Goal: Transaction & Acquisition: Purchase product/service

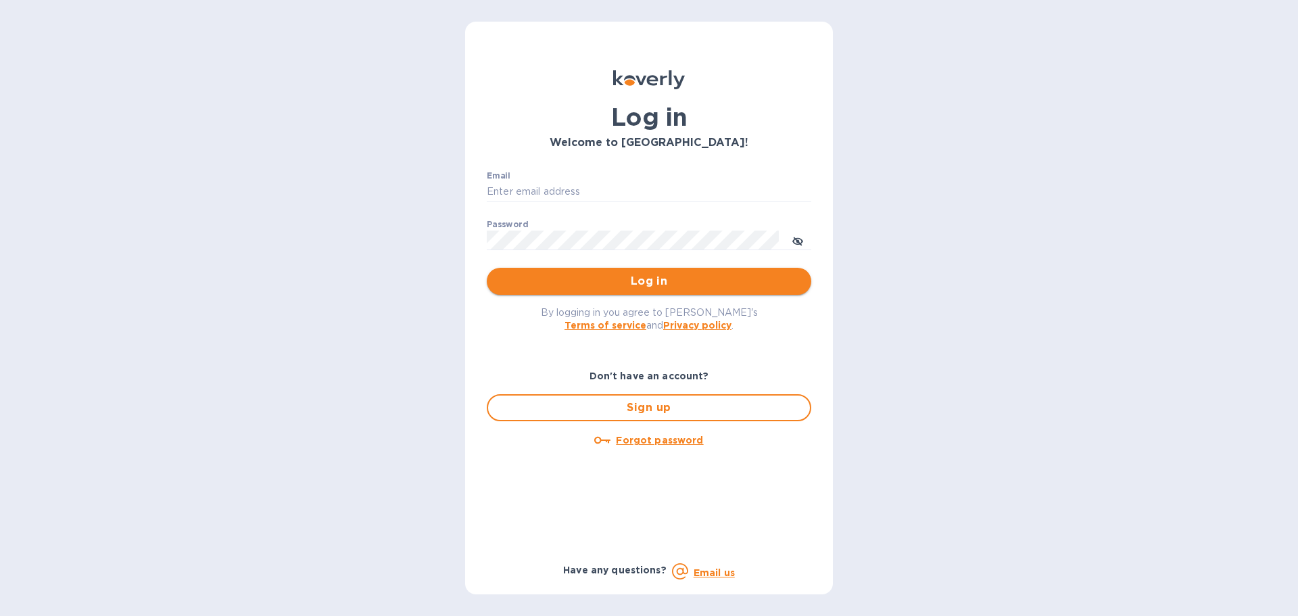
type input "[PERSON_NAME][EMAIL_ADDRESS][DOMAIN_NAME]"
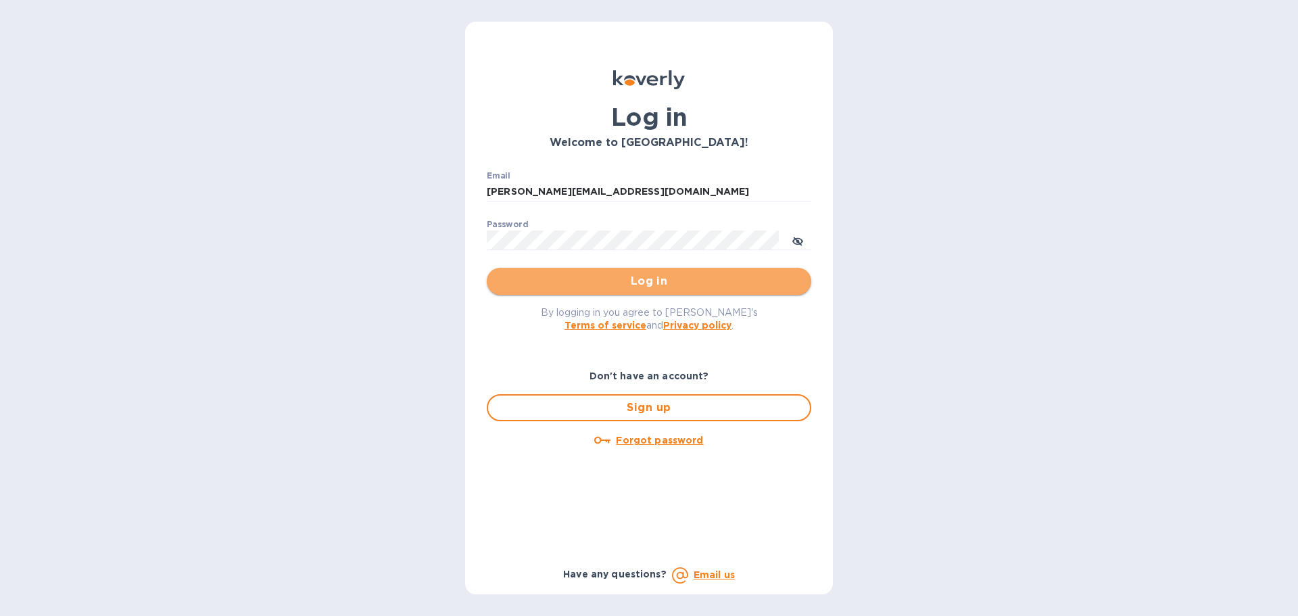
click at [603, 283] on span "Log in" at bounding box center [649, 281] width 303 height 16
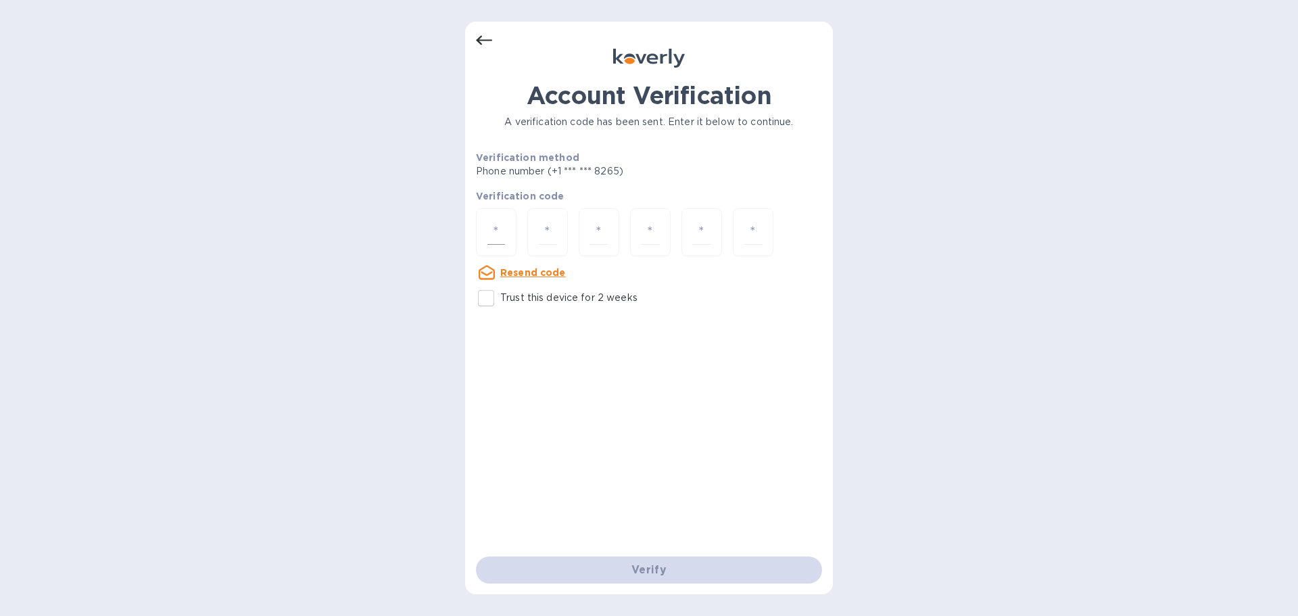
click at [500, 233] on input "number" at bounding box center [497, 232] width 18 height 25
type input "2"
type input "7"
type input "3"
type input "6"
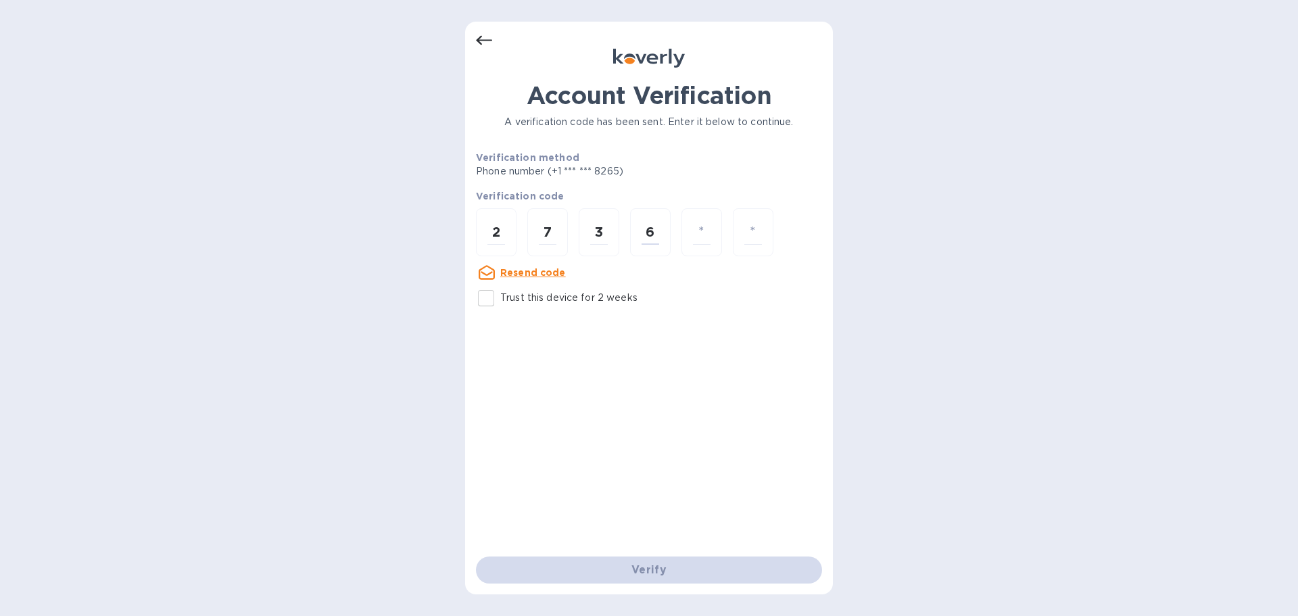
type input "2"
type input "0"
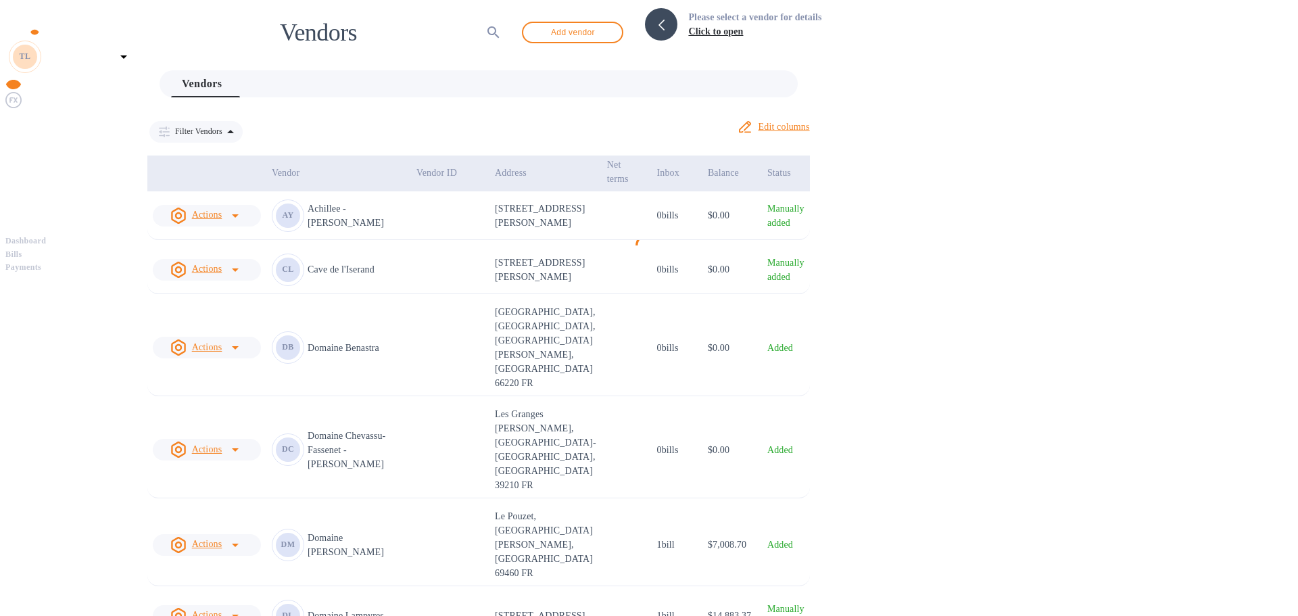
click at [22, 248] on span "Bills" at bounding box center [13, 255] width 17 height 14
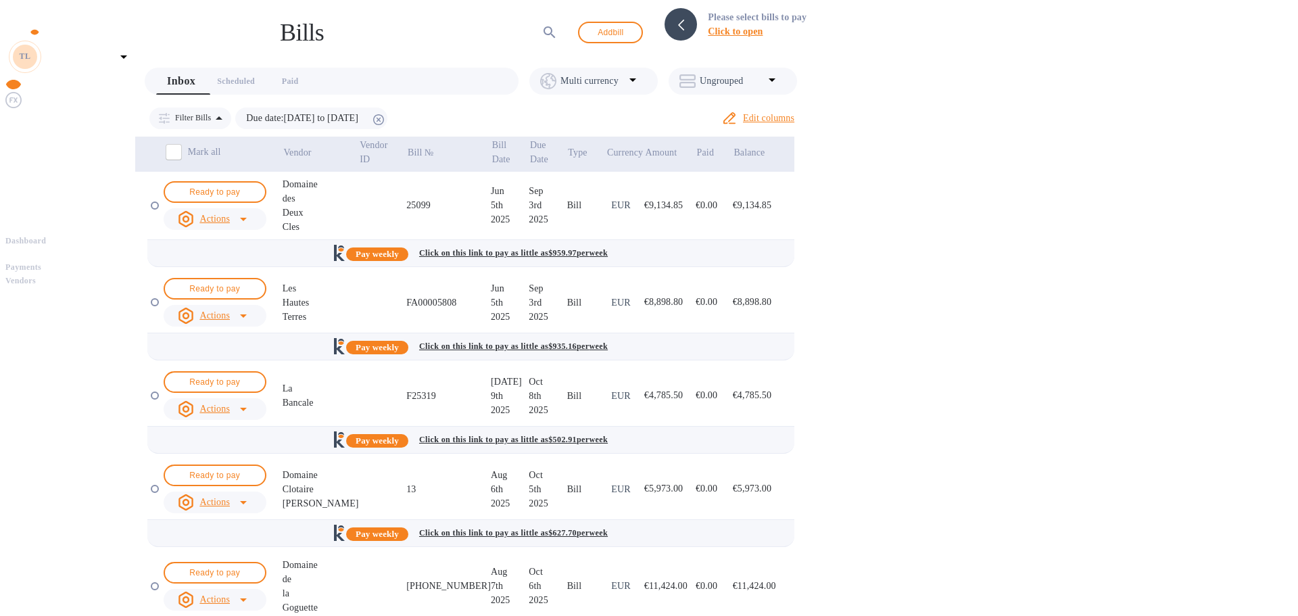
click at [70, 289] on div "Dashboard Bills Payments Vendors" at bounding box center [70, 262] width 130 height 54
click at [68, 248] on span "Bills" at bounding box center [70, 255] width 130 height 14
click at [397, 203] on td at bounding box center [383, 206] width 48 height 68
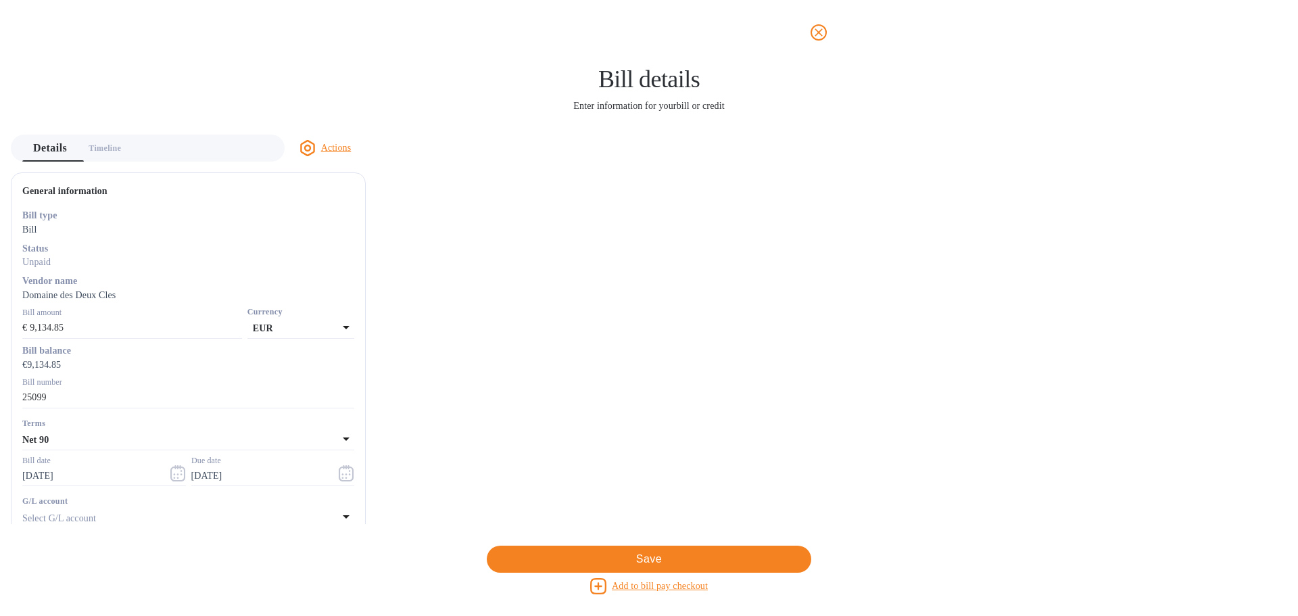
click at [823, 30] on icon "close" at bounding box center [819, 33] width 14 height 14
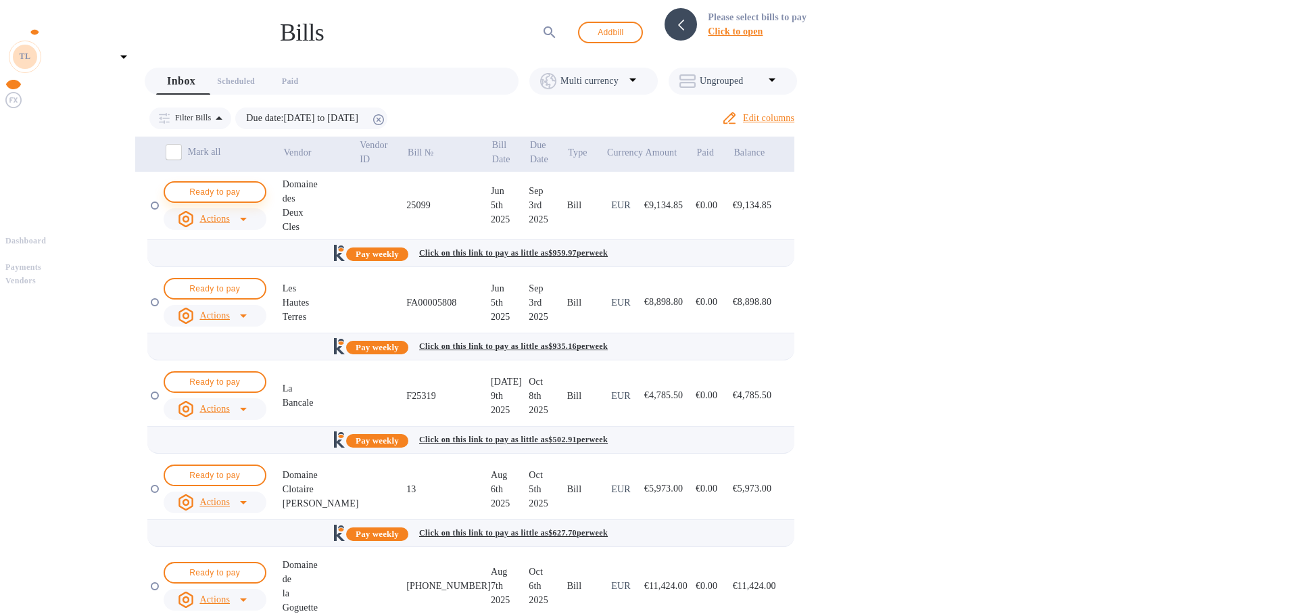
click at [229, 189] on span "Ready to pay" at bounding box center [215, 192] width 78 height 16
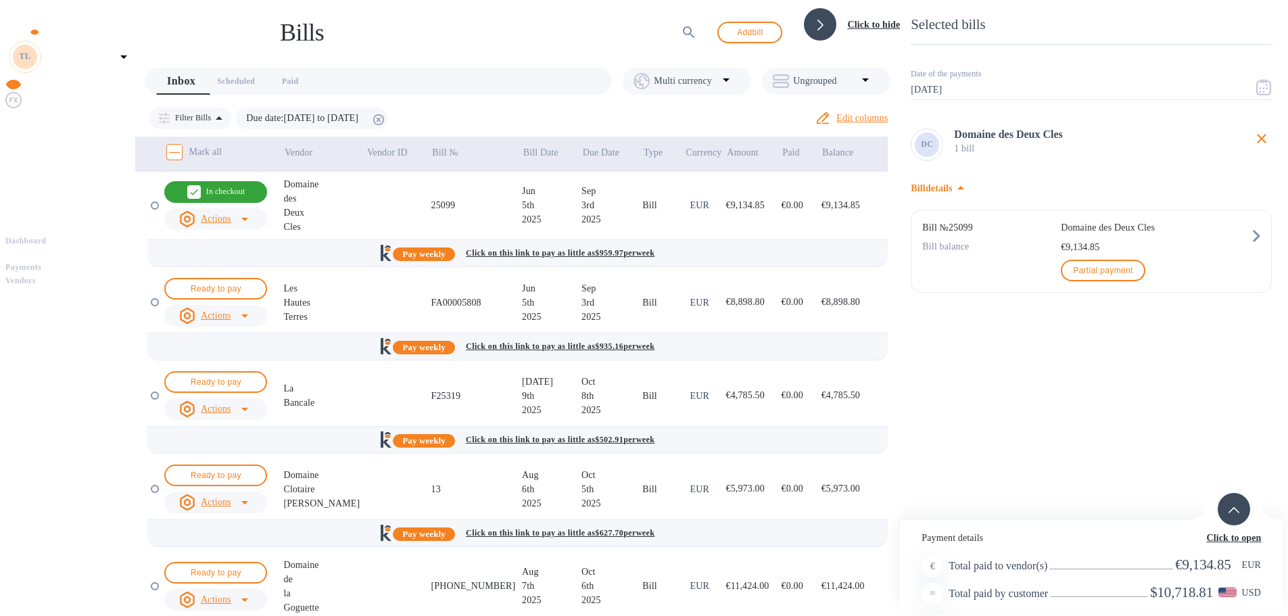
click at [1240, 503] on span at bounding box center [1234, 509] width 11 height 12
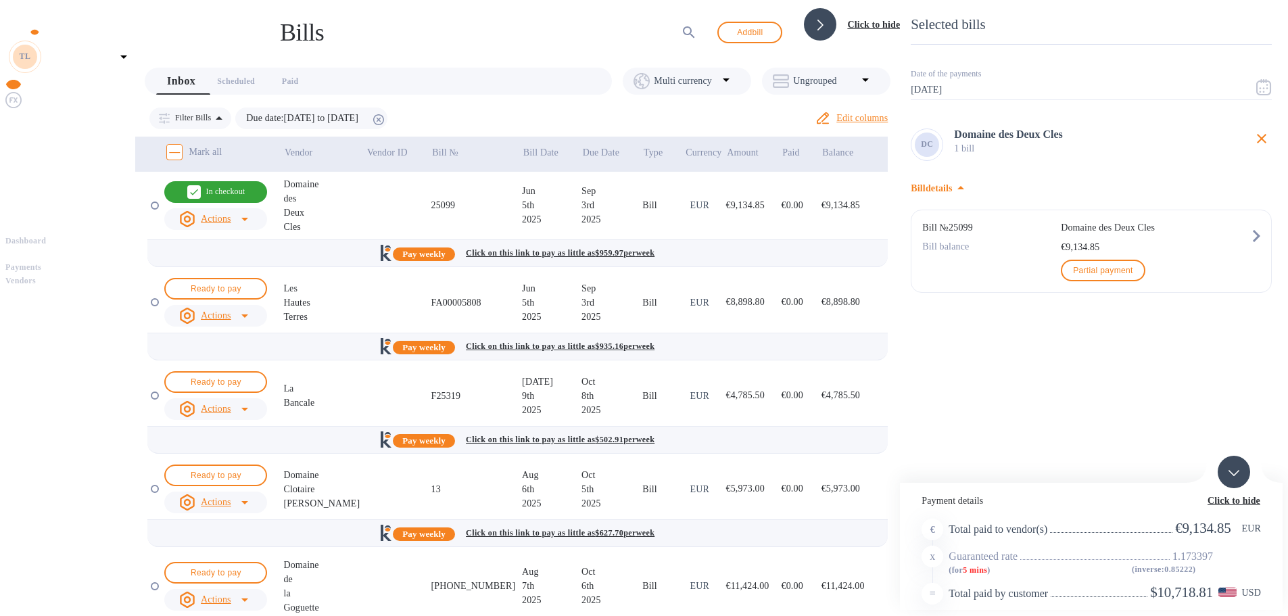
click at [22, 250] on b "Bills" at bounding box center [13, 254] width 17 height 9
click at [36, 276] on b "Vendors" at bounding box center [20, 280] width 30 height 9
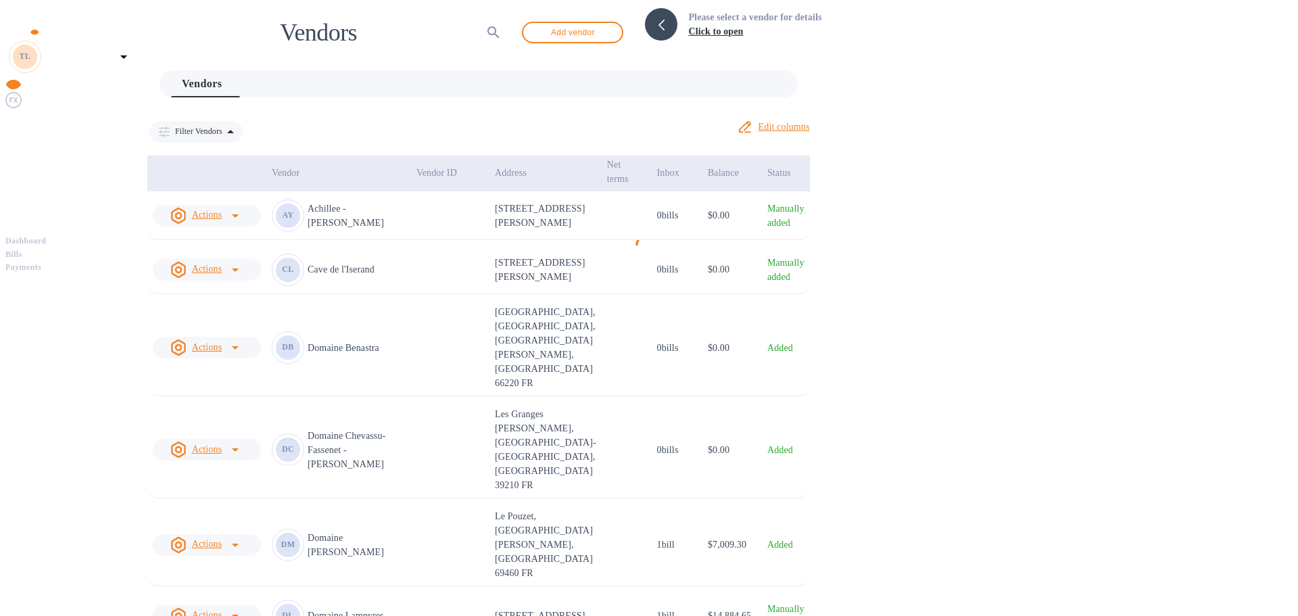
scroll to position [203, 0]
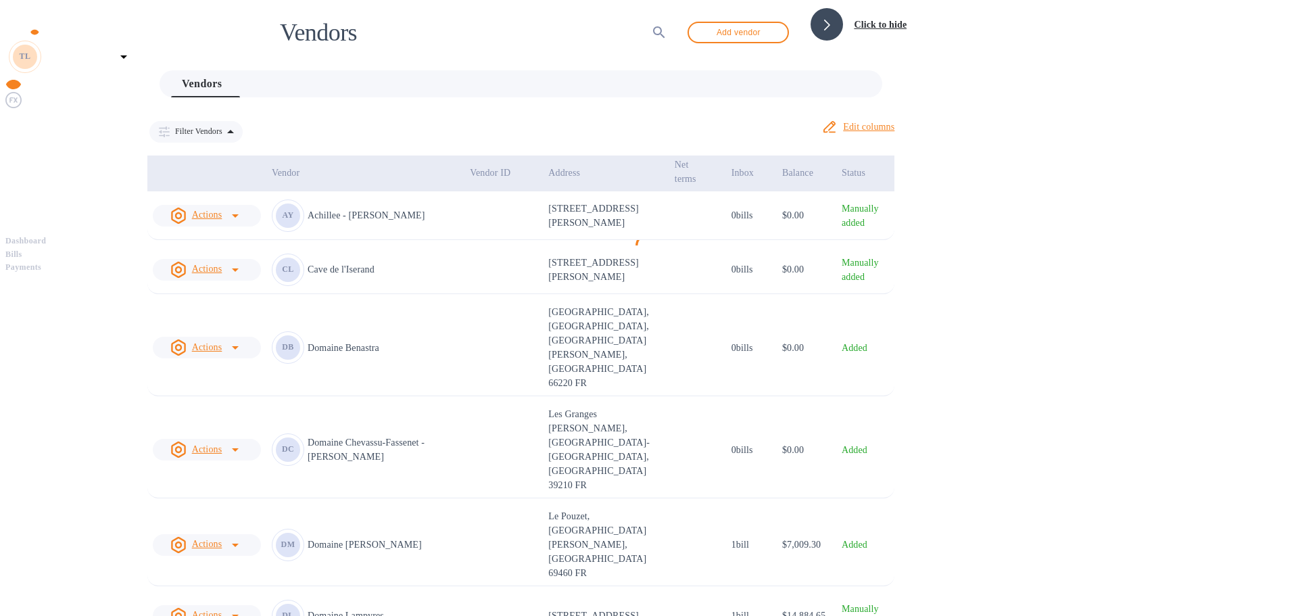
scroll to position [442, 0]
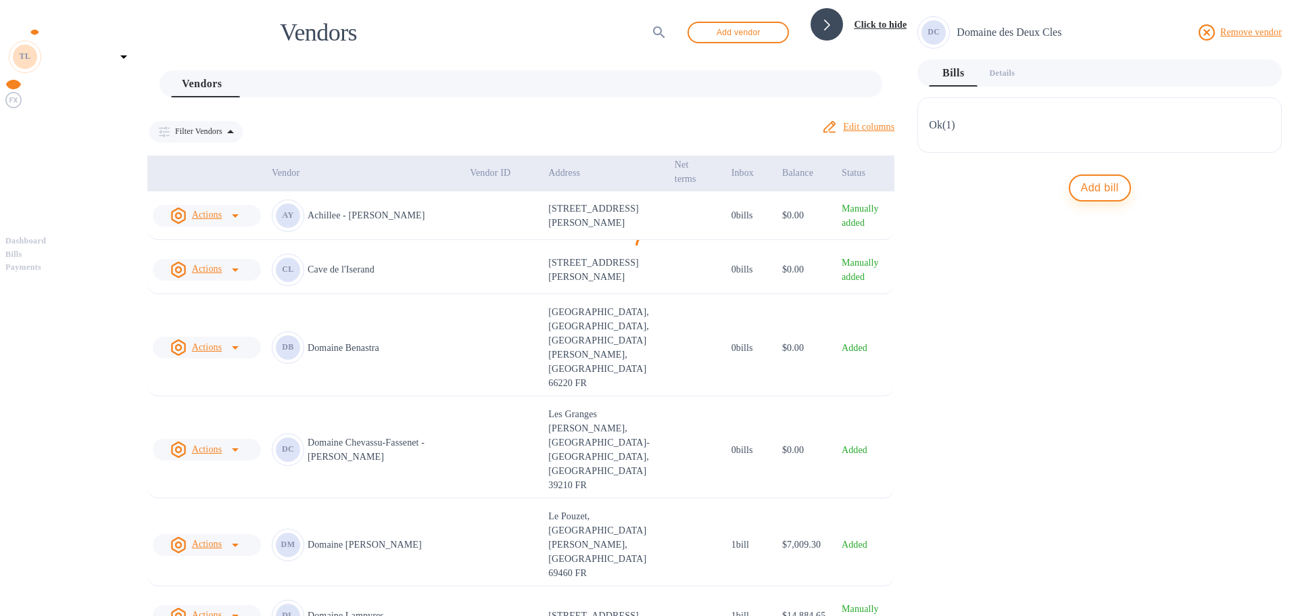
click at [1119, 181] on span "Add bill" at bounding box center [1100, 188] width 38 height 16
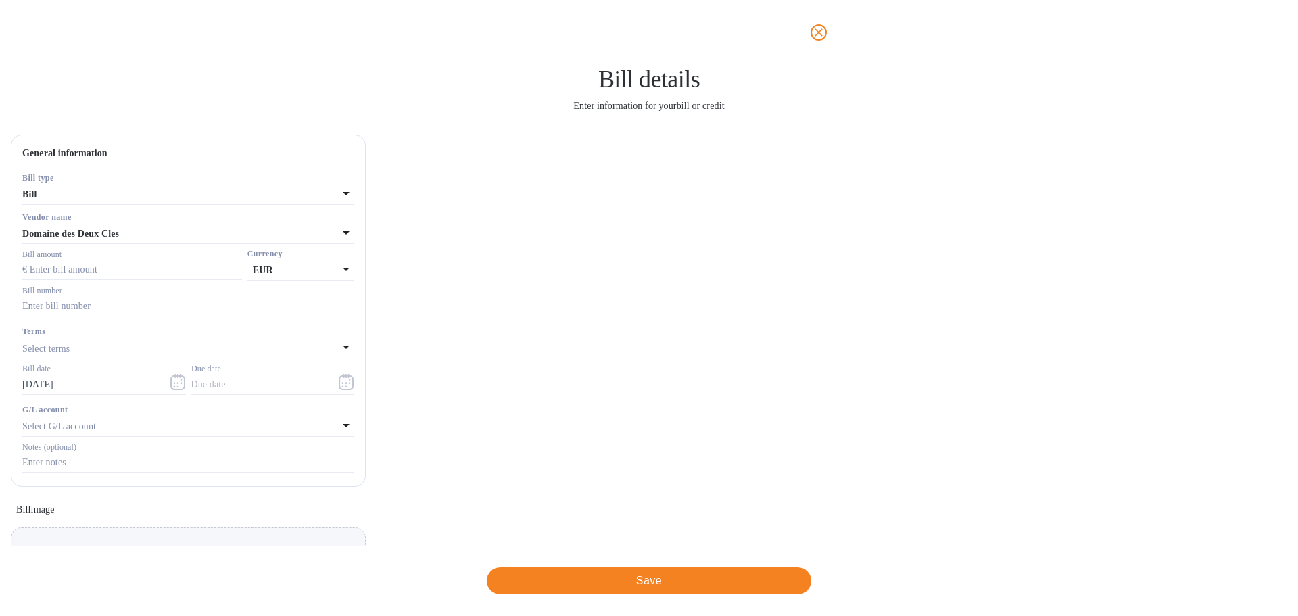
click at [354, 310] on input "text" at bounding box center [188, 307] width 332 height 20
type input "GF1"
click at [315, 238] on div "Bill details Enter information for your bill or credit General information Save…" at bounding box center [649, 340] width 1298 height 551
click at [242, 264] on input "text" at bounding box center [132, 270] width 220 height 20
type input "3,200"
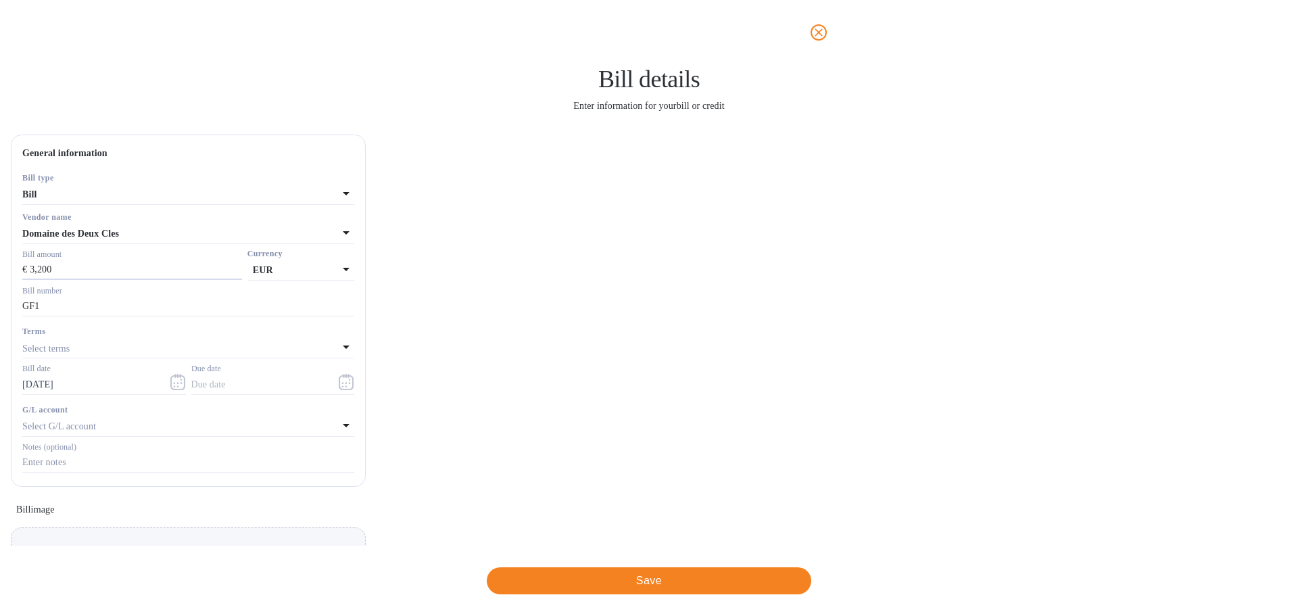
click at [345, 235] on div "Bill details Enter information for your bill or credit General information Save…" at bounding box center [649, 340] width 1298 height 551
click at [354, 380] on icon "button" at bounding box center [347, 382] width 16 height 16
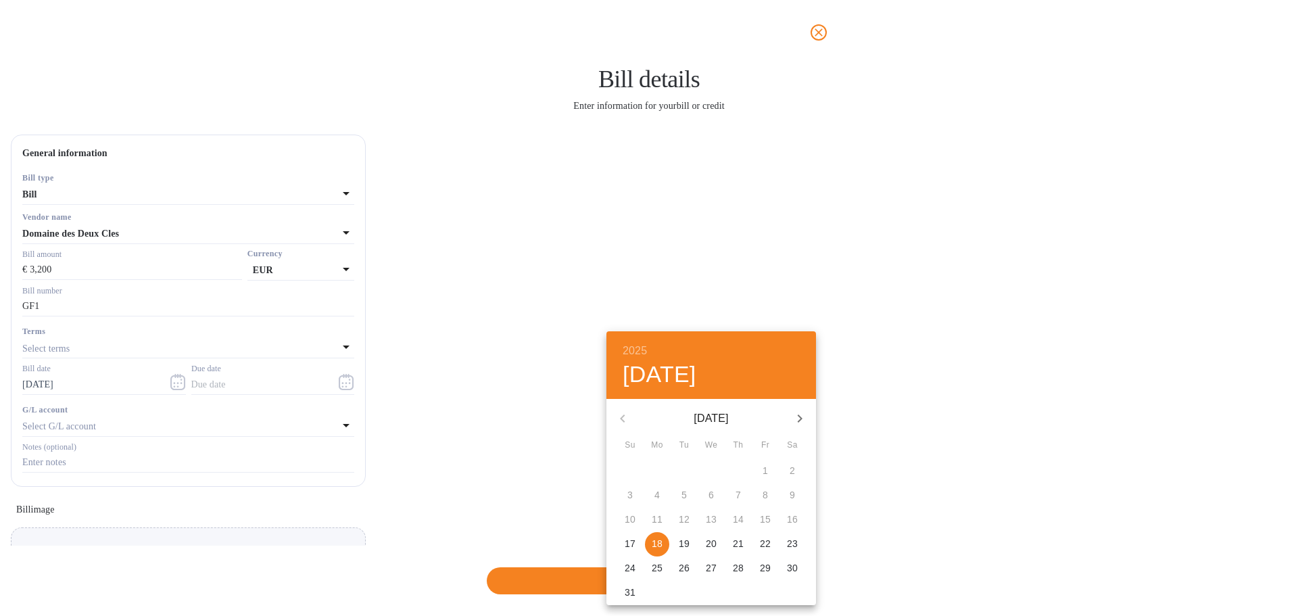
click at [765, 541] on p "22" at bounding box center [765, 544] width 11 height 14
type input "08/22/2025"
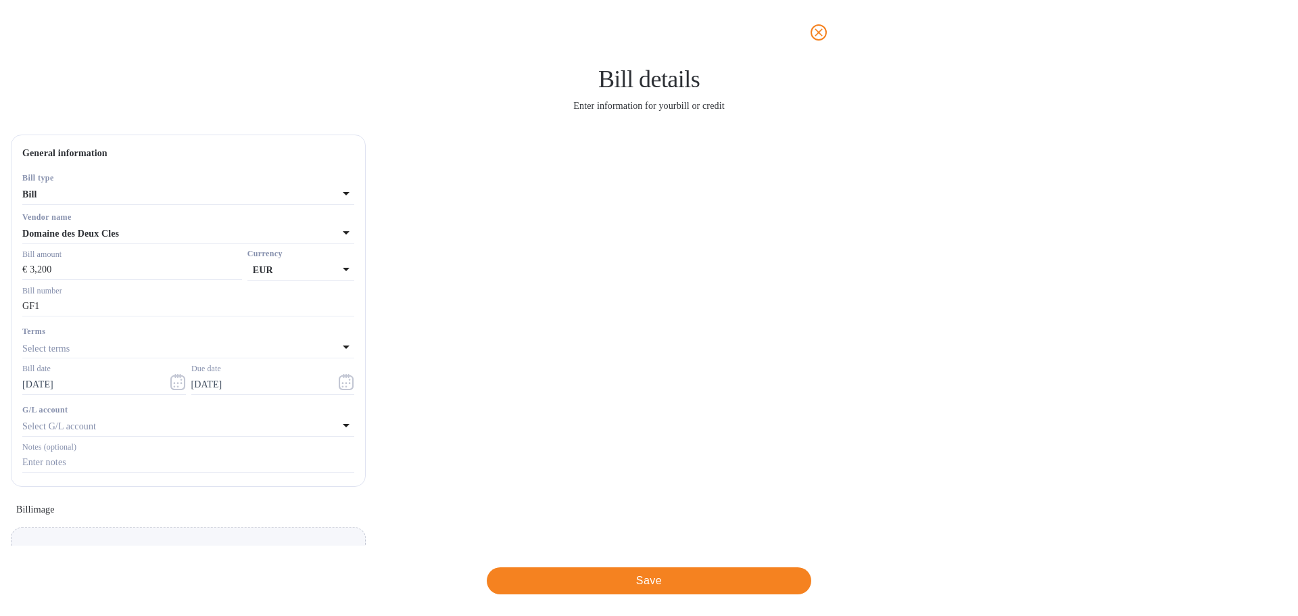
click at [300, 379] on div "Bill details Enter information for your bill or credit General information Save…" at bounding box center [649, 340] width 1298 height 551
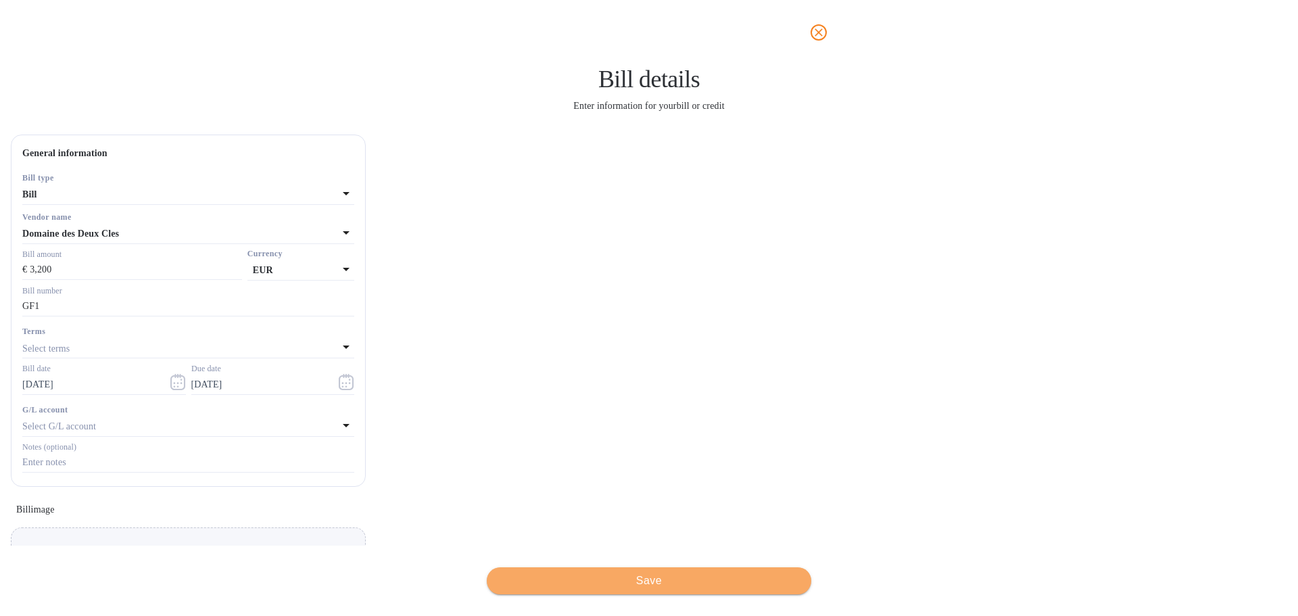
click at [644, 581] on span "Save" at bounding box center [649, 581] width 303 height 16
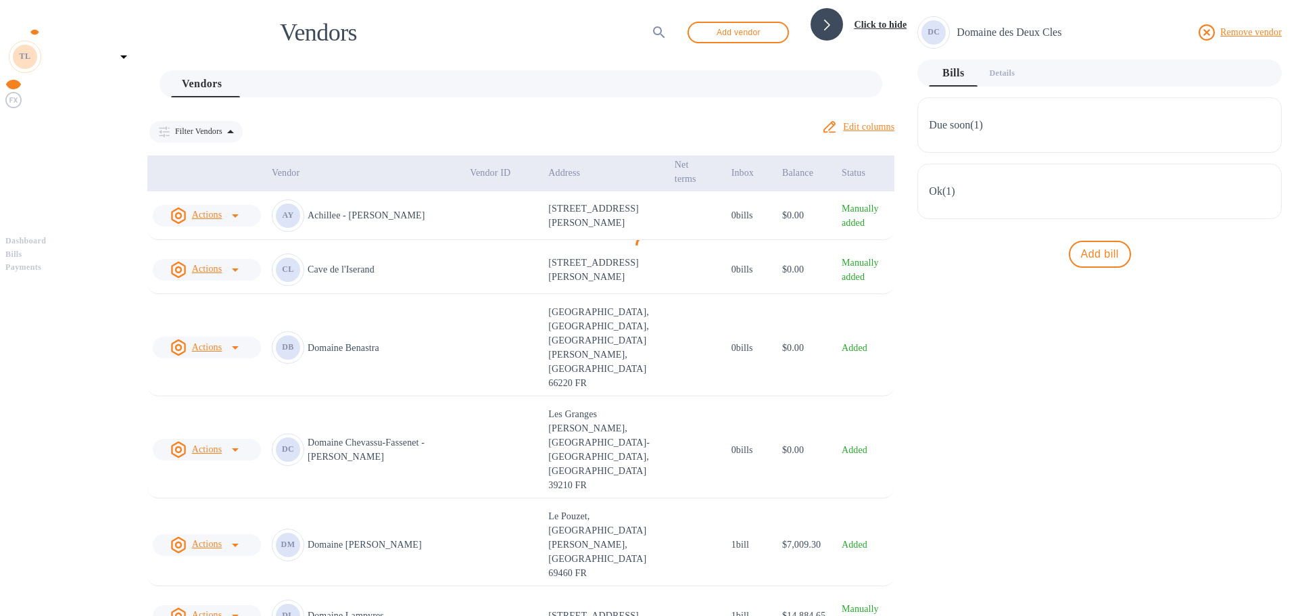
click at [68, 248] on span "Bills" at bounding box center [70, 255] width 130 height 14
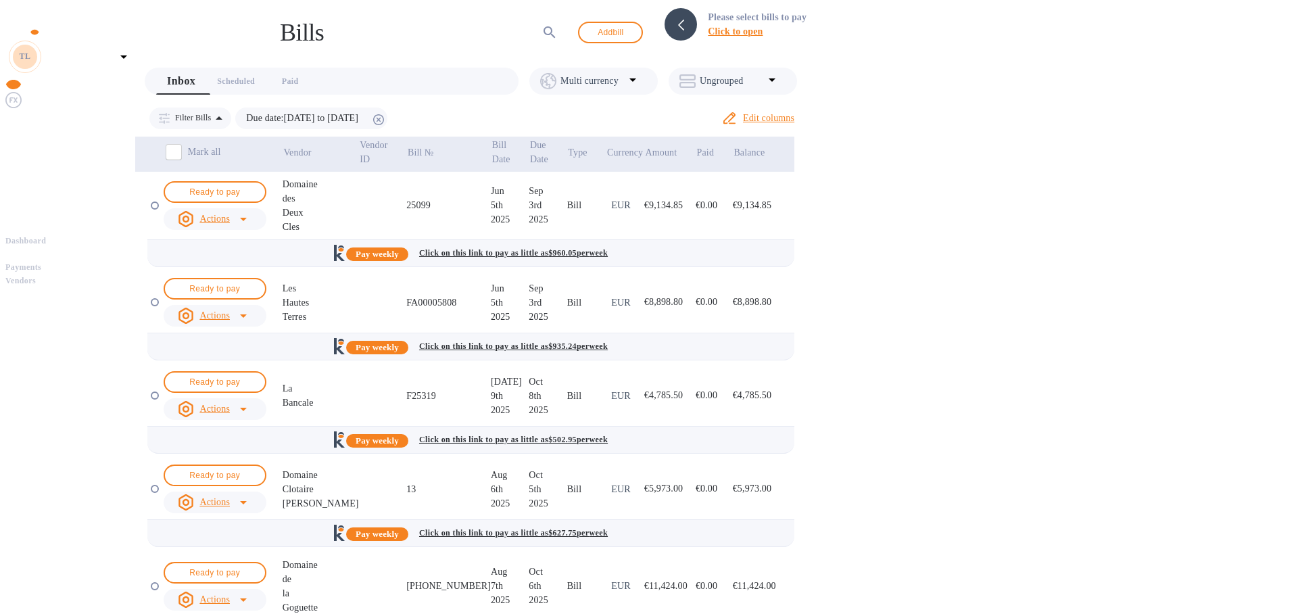
scroll to position [145, 0]
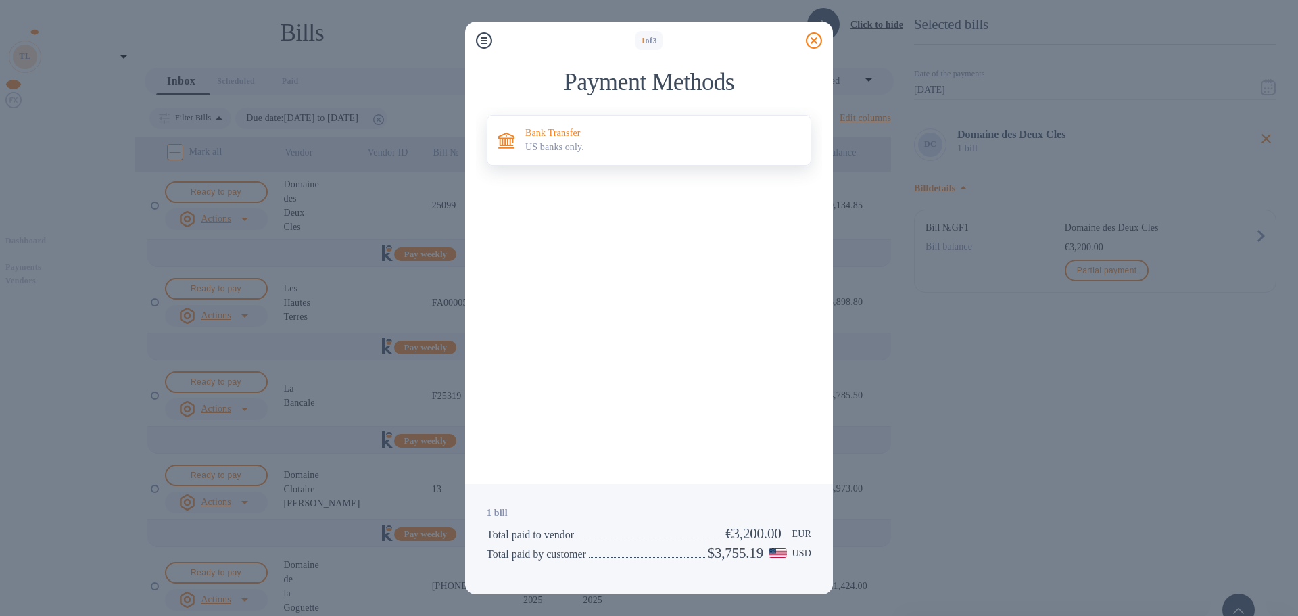
click at [615, 136] on p "Bank Transfer" at bounding box center [662, 133] width 275 height 14
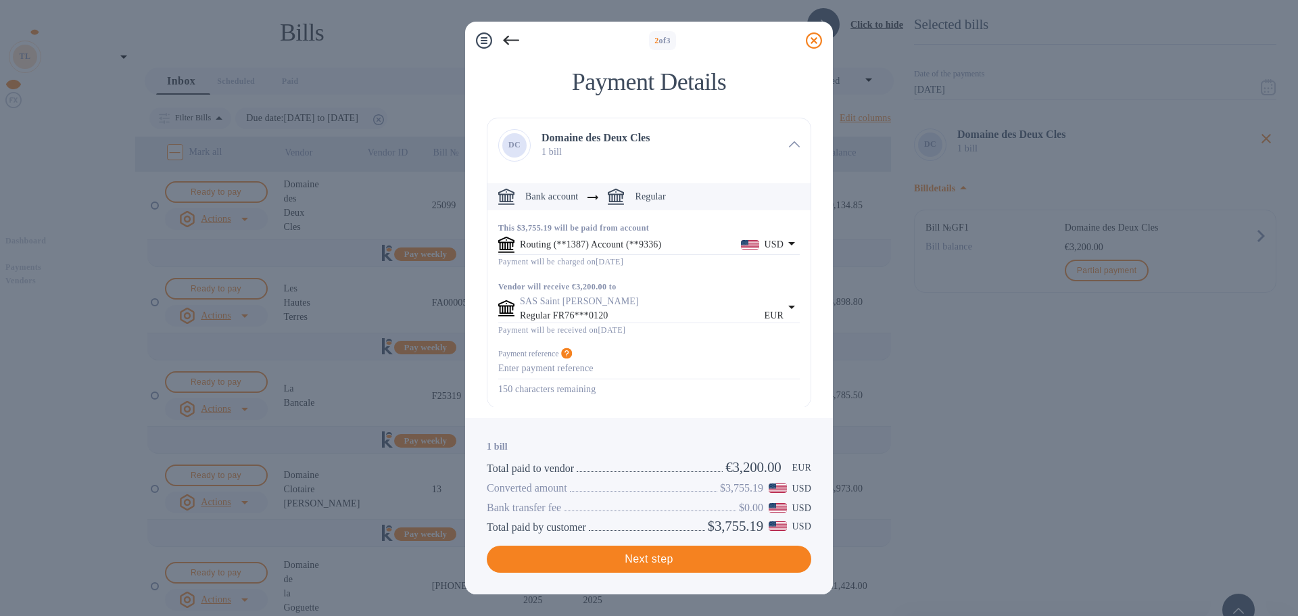
click at [790, 308] on icon "default-method" at bounding box center [792, 307] width 16 height 16
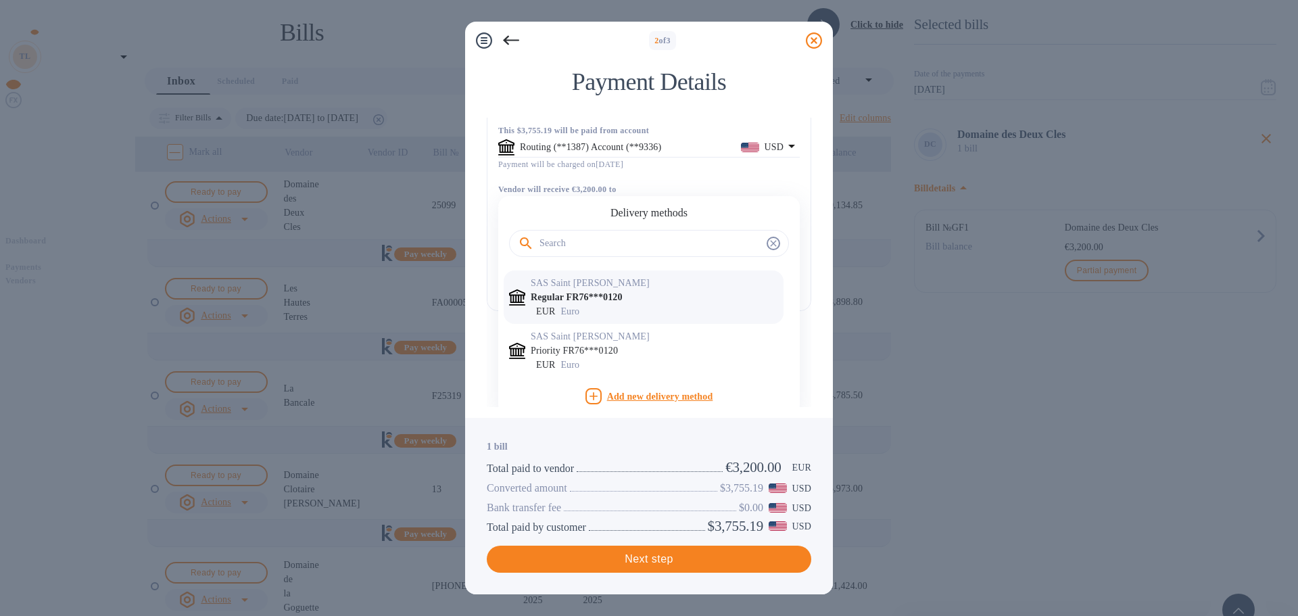
scroll to position [105, 0]
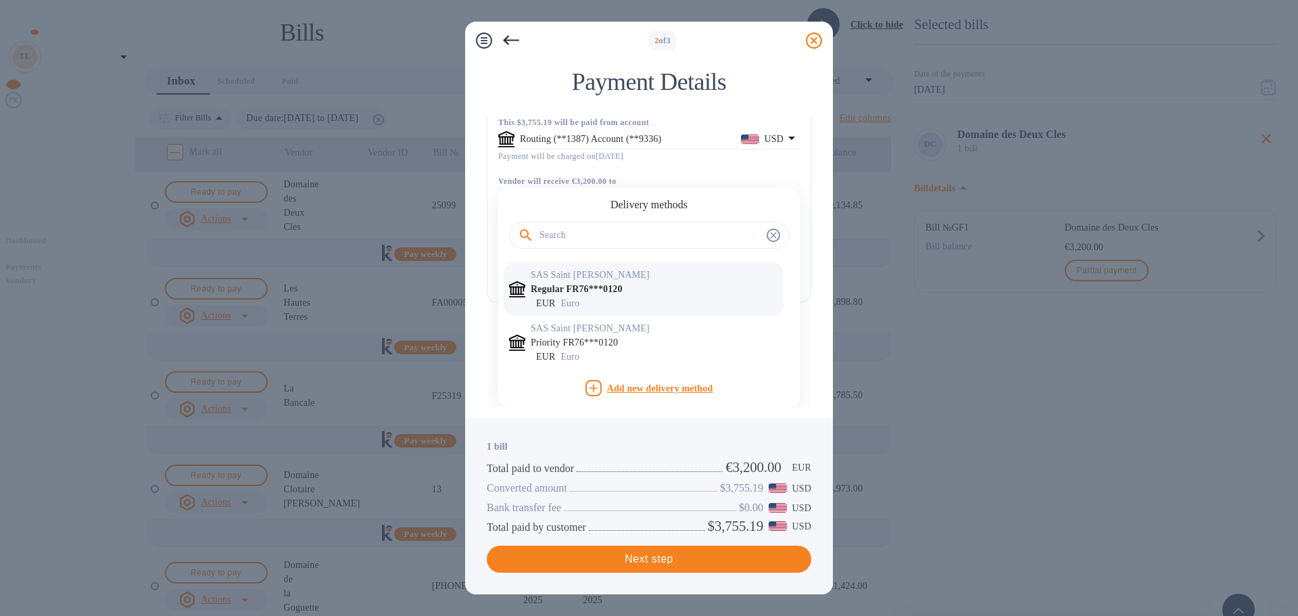
click at [814, 42] on icon at bounding box center [814, 40] width 16 height 16
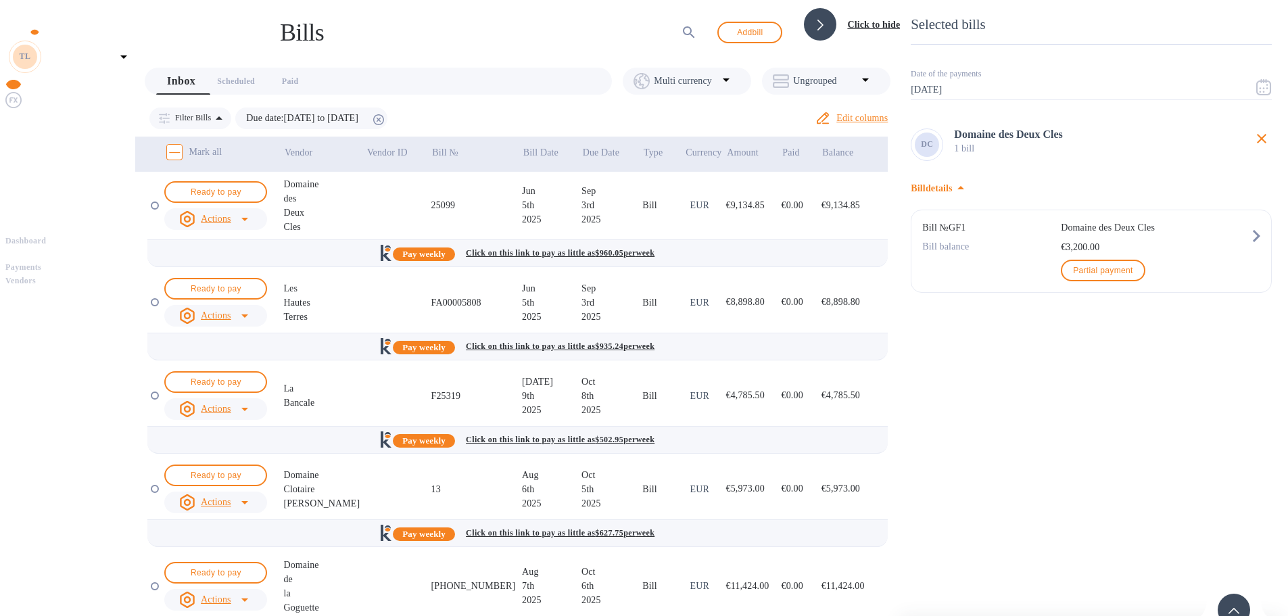
click at [36, 276] on b "Vendors" at bounding box center [20, 280] width 30 height 9
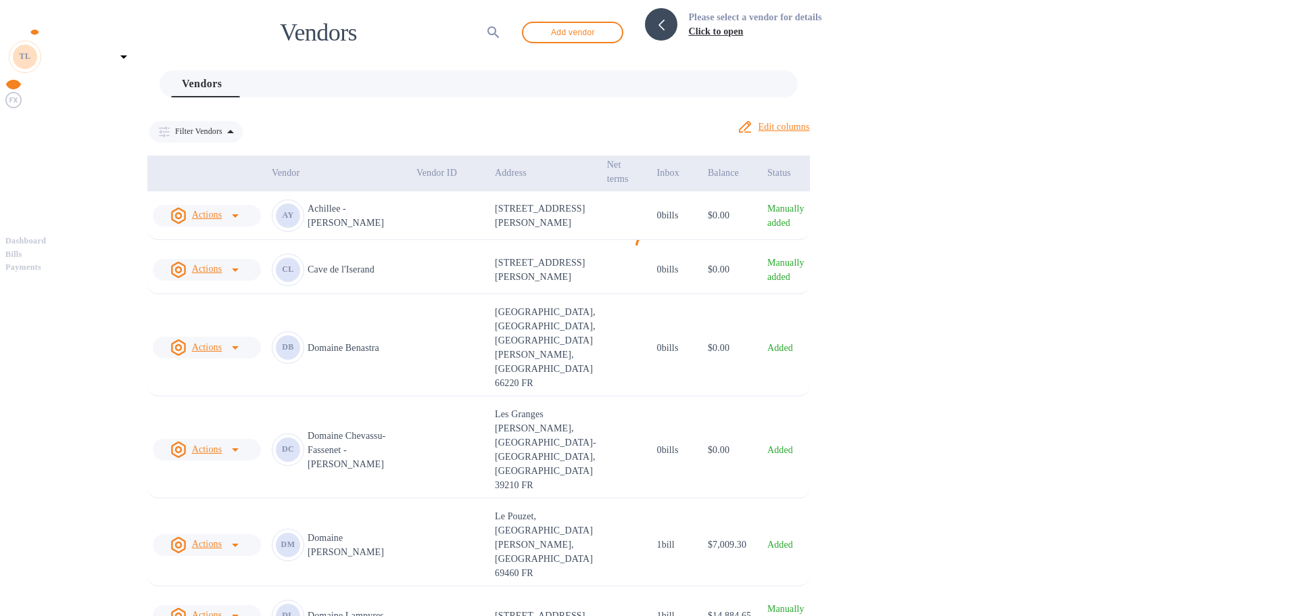
scroll to position [270, 0]
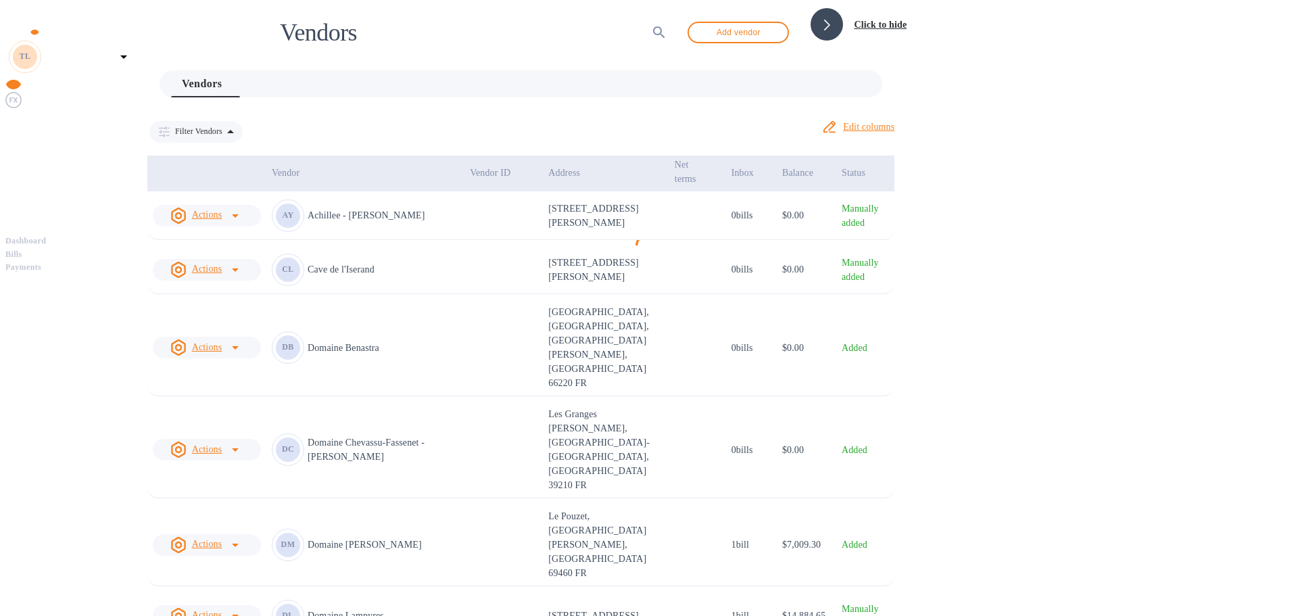
scroll to position [354, 0]
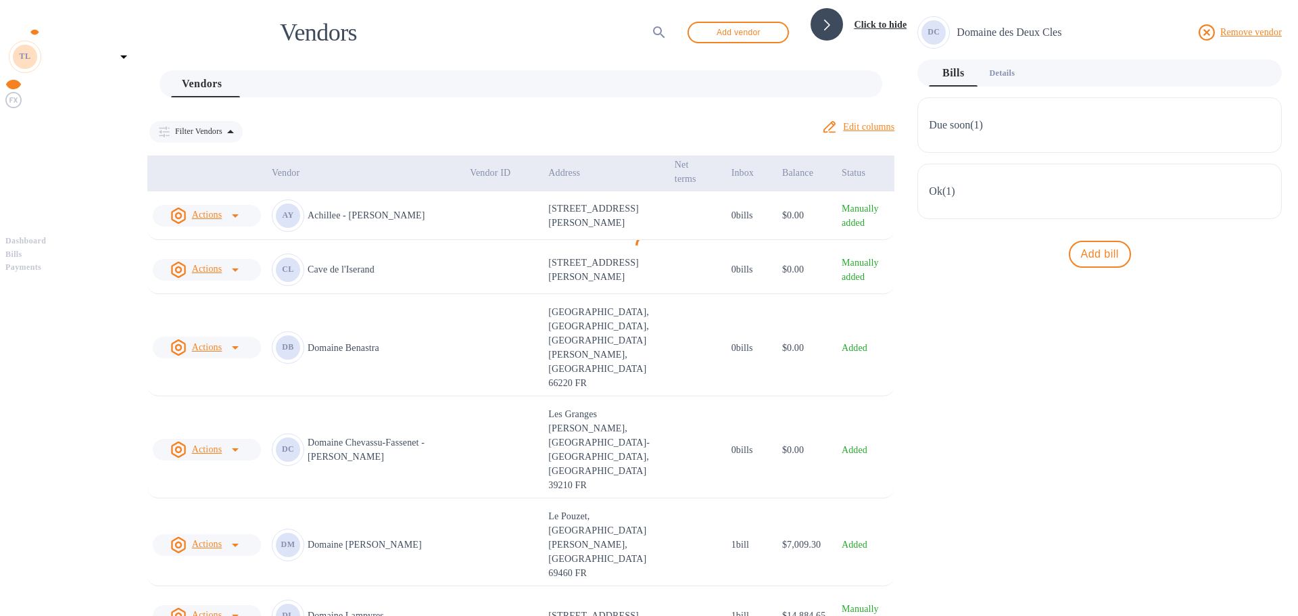
click at [1014, 68] on span "Details 0" at bounding box center [1002, 73] width 26 height 14
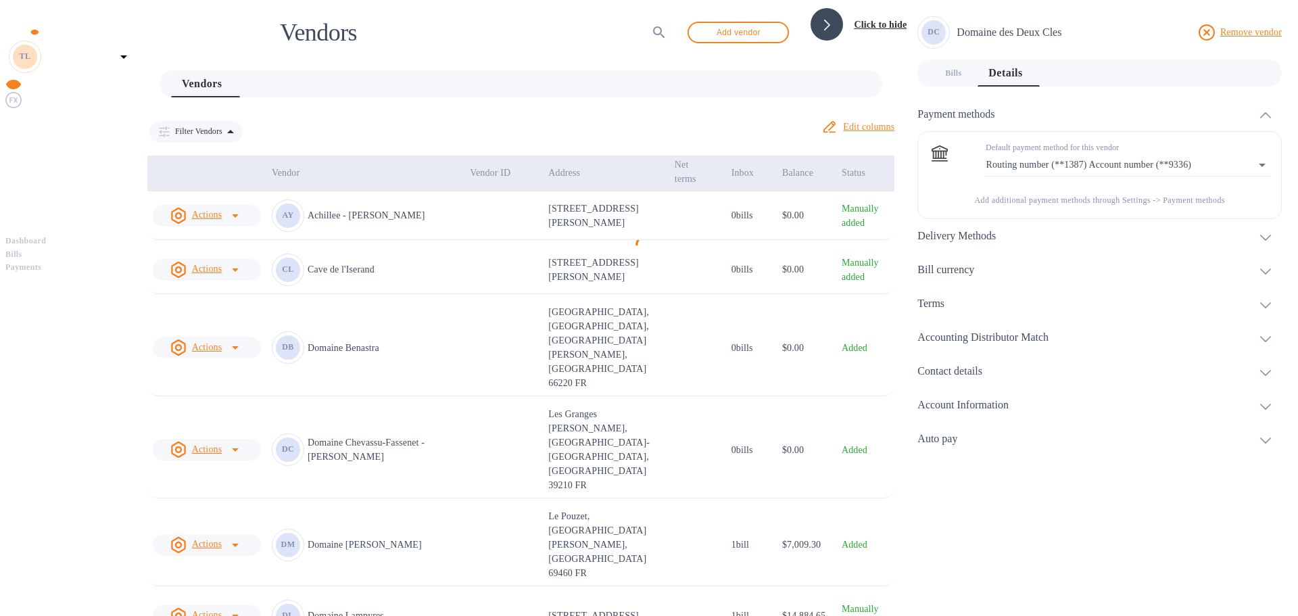
click at [1270, 235] on icon at bounding box center [1266, 238] width 11 height 6
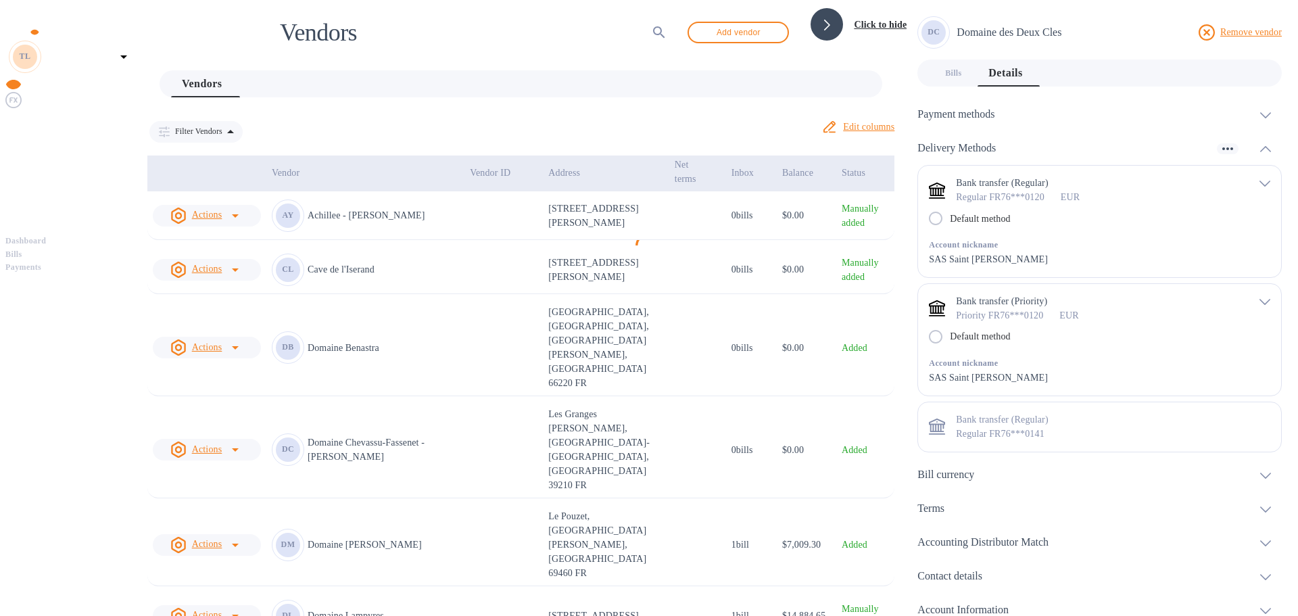
click at [1268, 181] on icon "default-method" at bounding box center [1265, 184] width 11 height 6
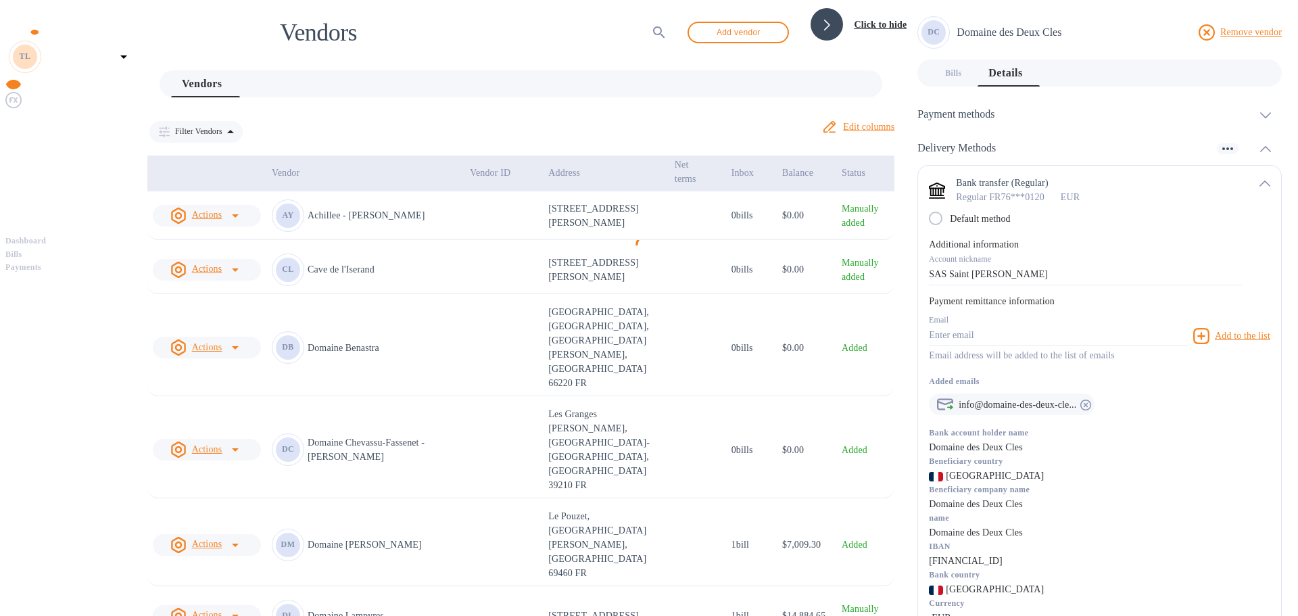
click at [22, 248] on span "Bills" at bounding box center [13, 255] width 17 height 14
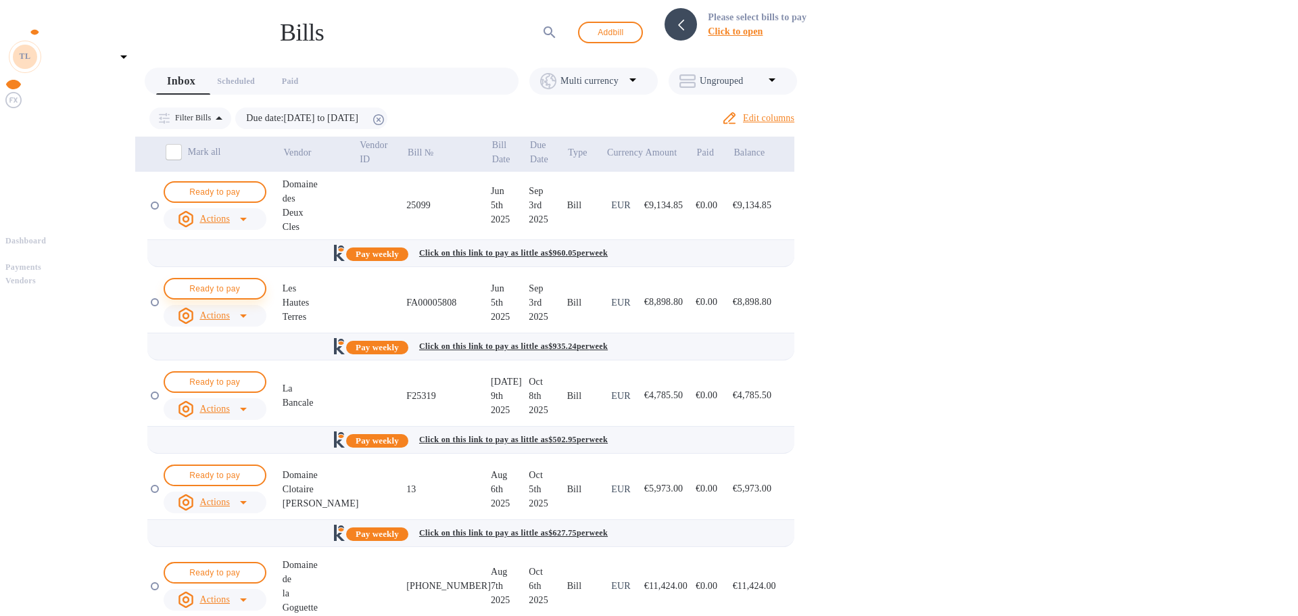
scroll to position [145, 0]
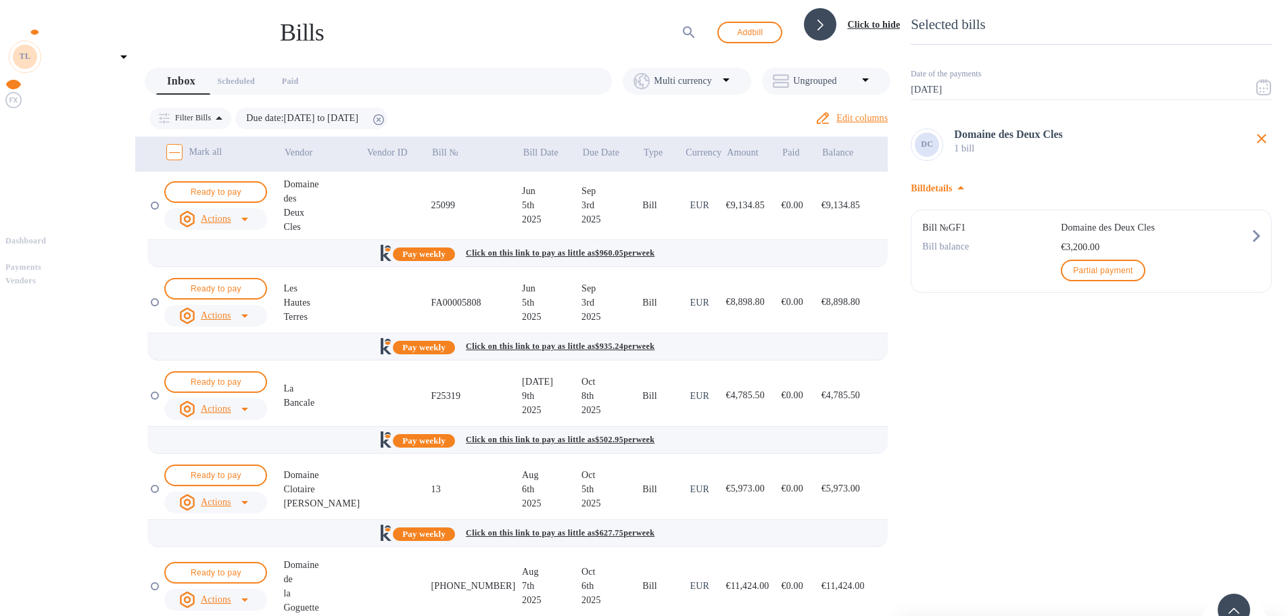
click at [1250, 594] on div at bounding box center [1234, 610] width 32 height 32
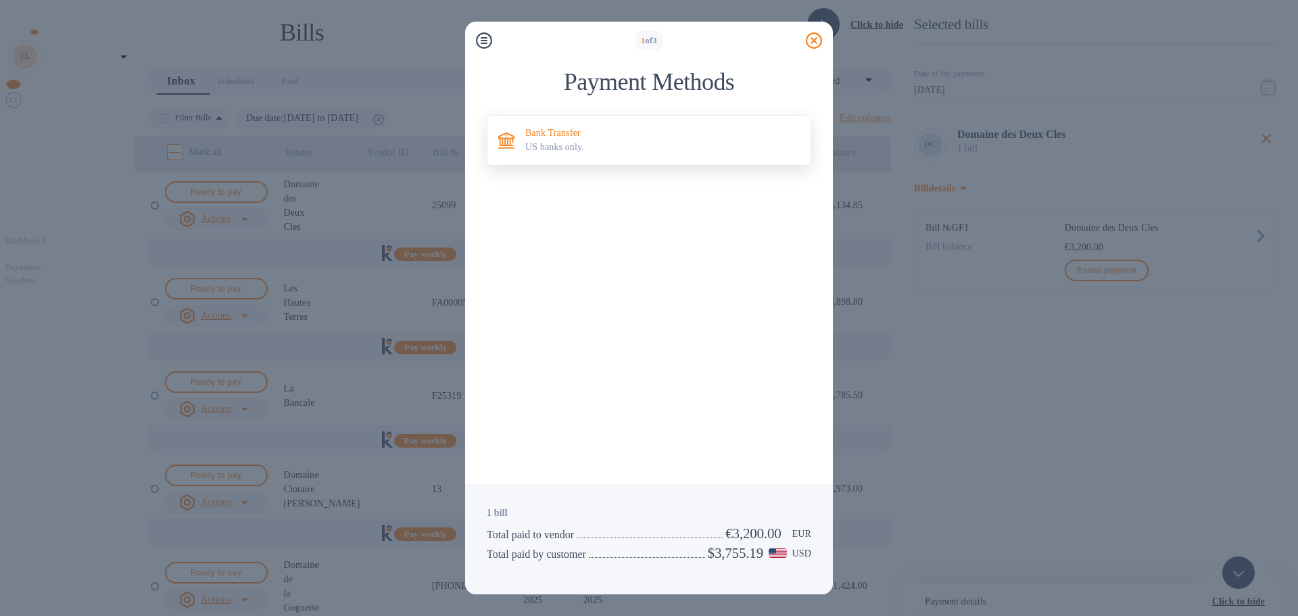
click at [608, 141] on p "US banks only." at bounding box center [662, 147] width 275 height 14
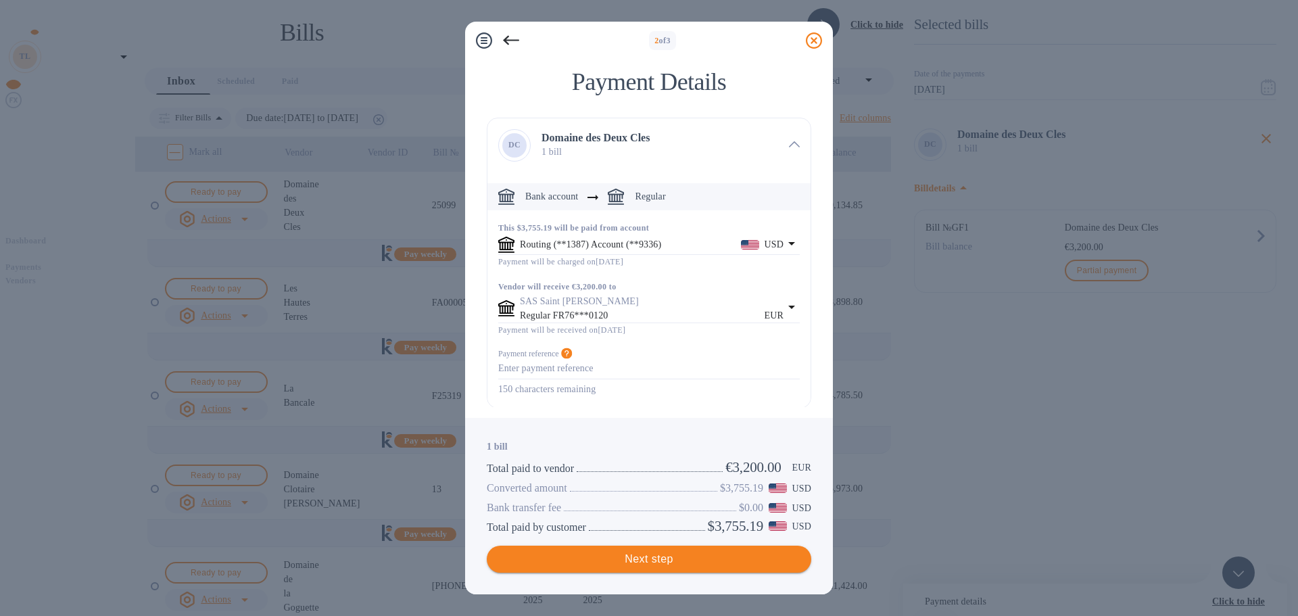
click at [652, 565] on span "Next step" at bounding box center [649, 559] width 303 height 16
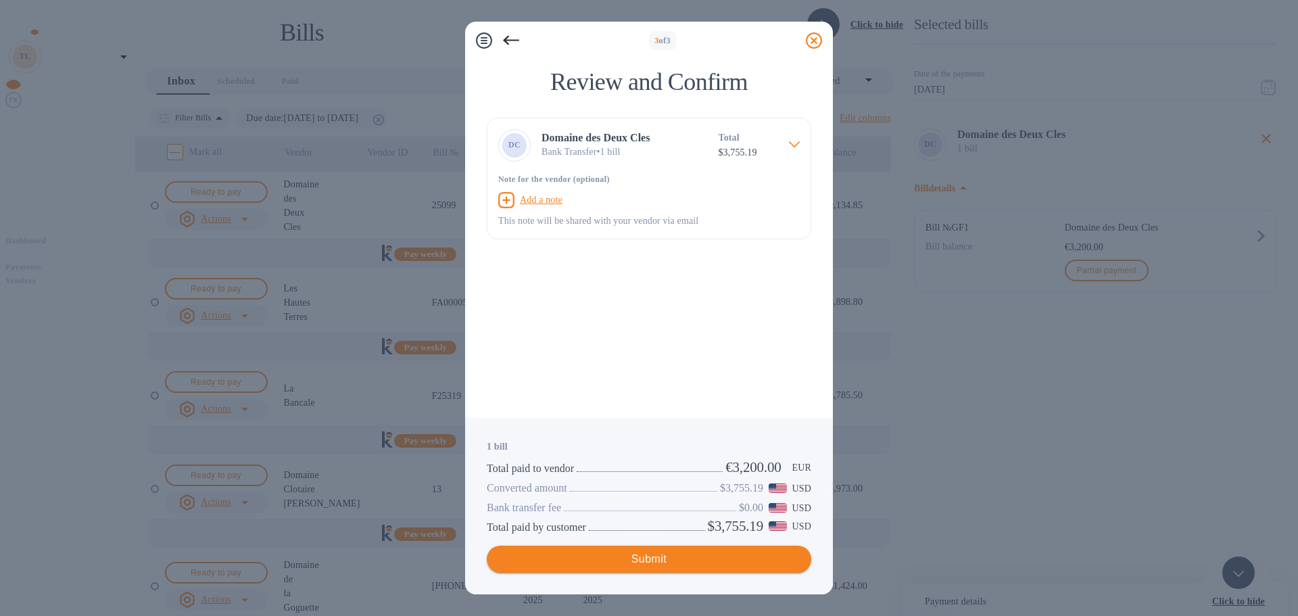
click at [650, 564] on span "Submit" at bounding box center [649, 559] width 303 height 16
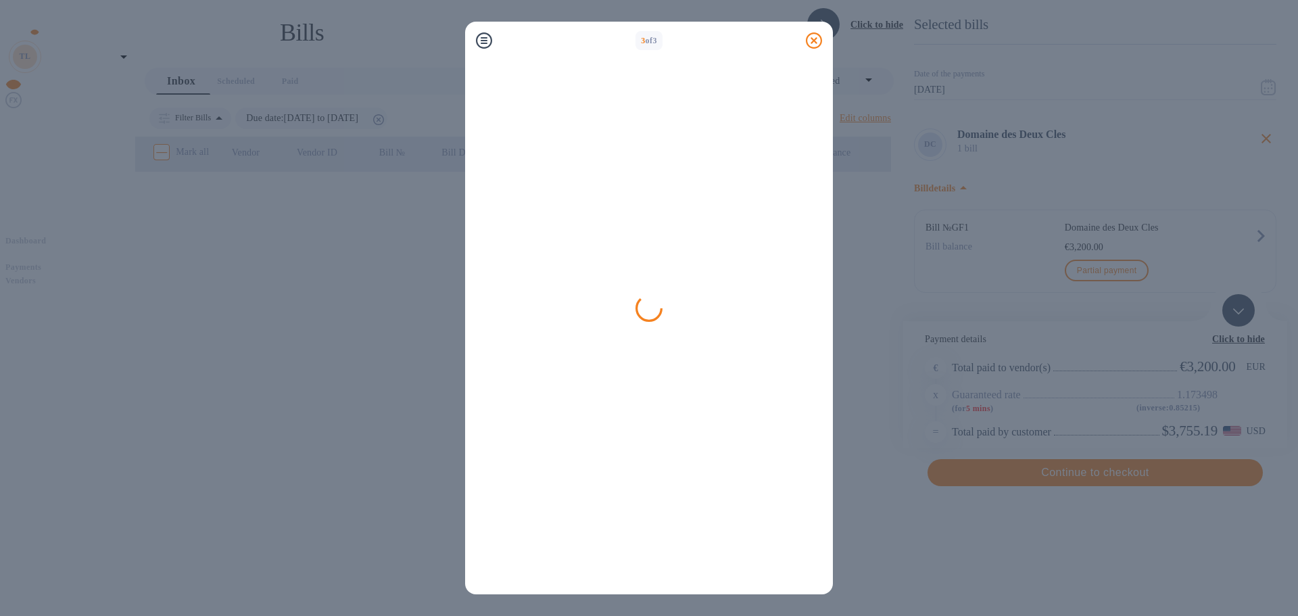
scroll to position [0, 0]
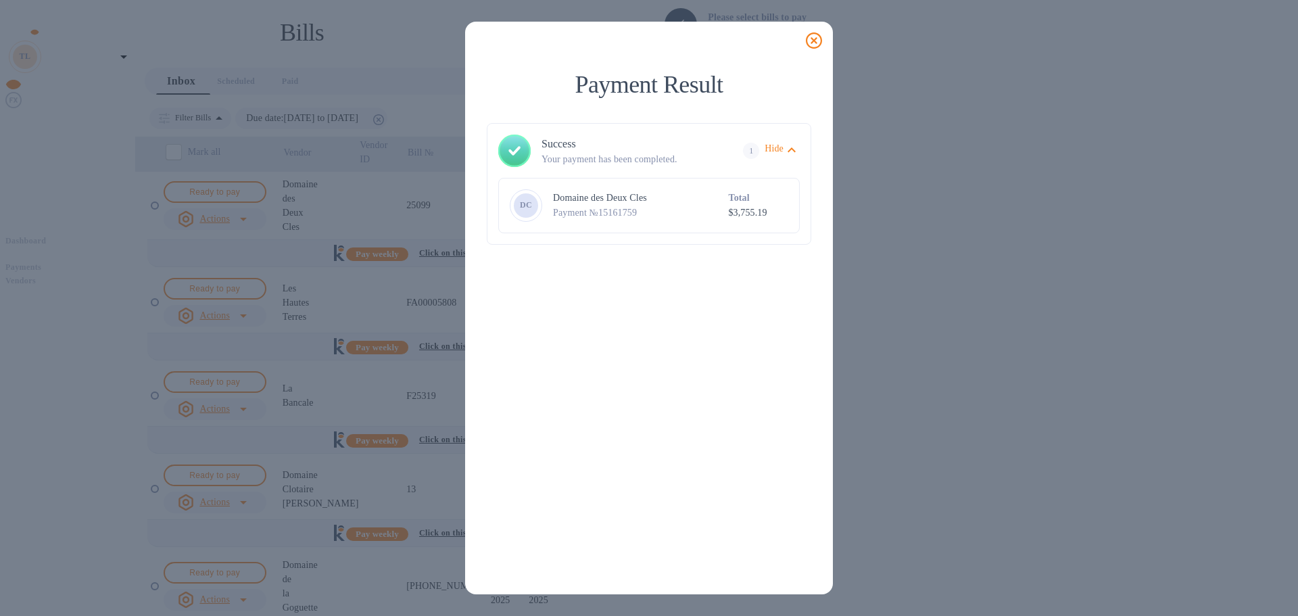
click at [811, 43] on icon at bounding box center [814, 40] width 16 height 16
